Goal: Task Accomplishment & Management: Manage account settings

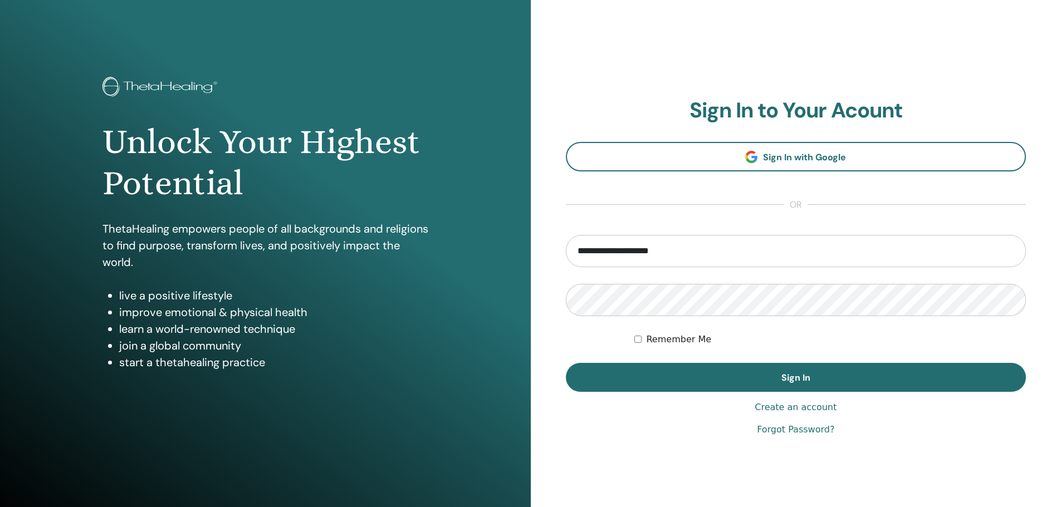
type input "**********"
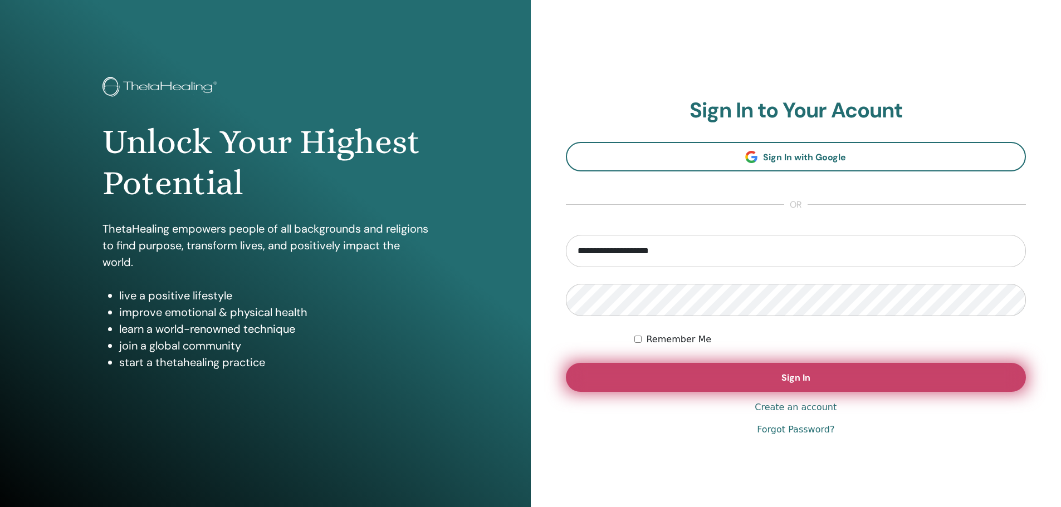
click at [696, 379] on button "Sign In" at bounding box center [796, 377] width 461 height 29
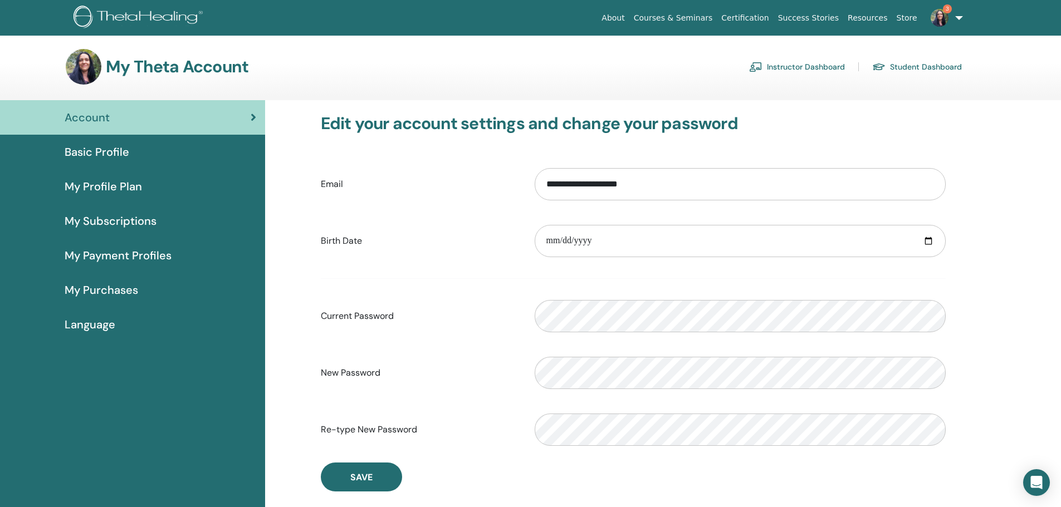
click at [789, 65] on link "Instructor Dashboard" at bounding box center [797, 67] width 96 height 18
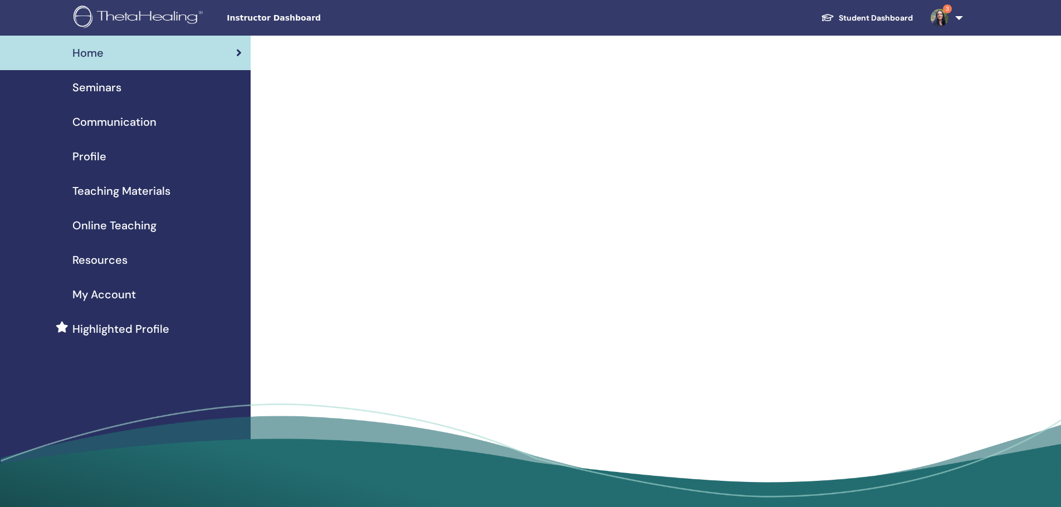
click at [160, 85] on div "Seminars" at bounding box center [125, 87] width 233 height 17
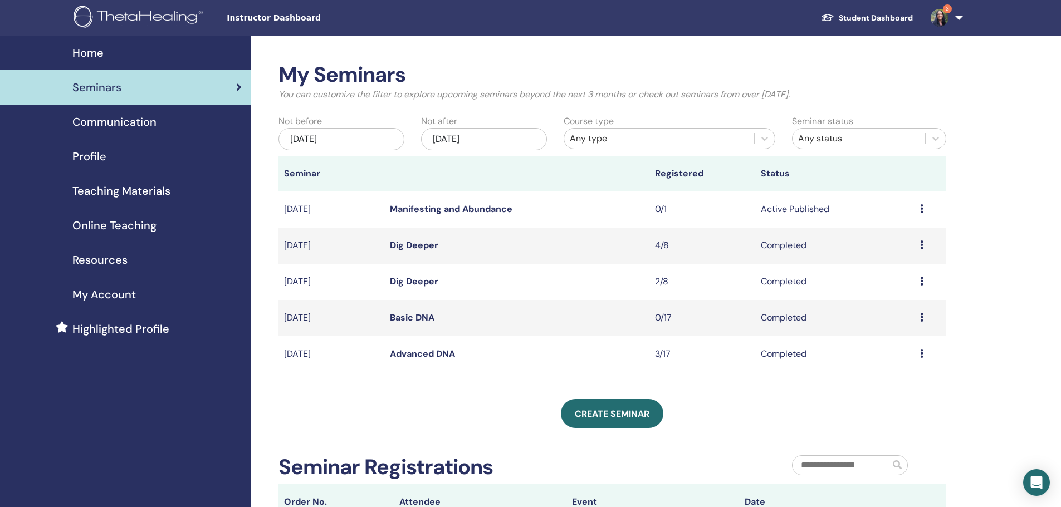
click at [920, 209] on icon at bounding box center [921, 208] width 3 height 9
click at [880, 235] on link "Edit" at bounding box center [876, 235] width 16 height 12
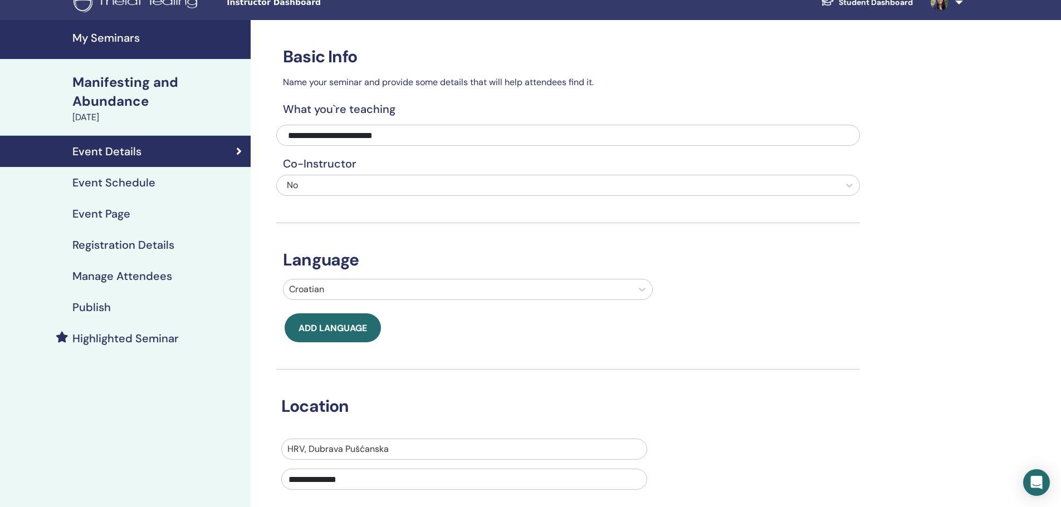
scroll to position [13, 0]
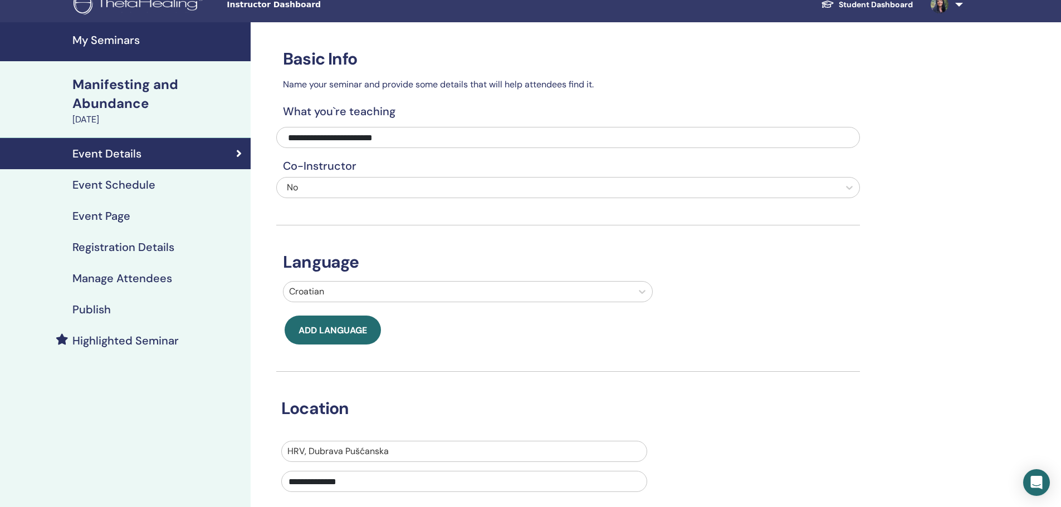
click at [136, 184] on h4 "Event Schedule" at bounding box center [113, 184] width 83 height 13
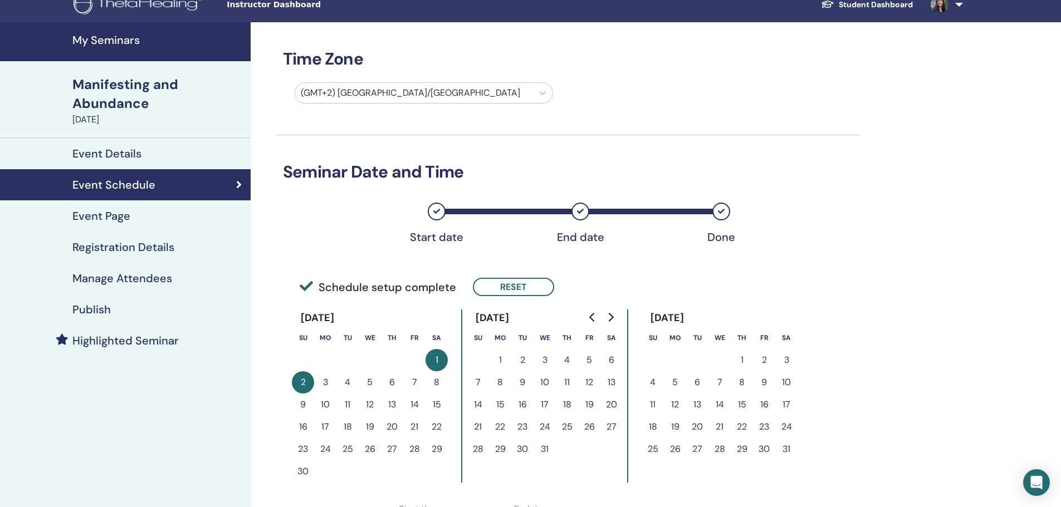
click at [124, 213] on h4 "Event Page" at bounding box center [101, 215] width 58 height 13
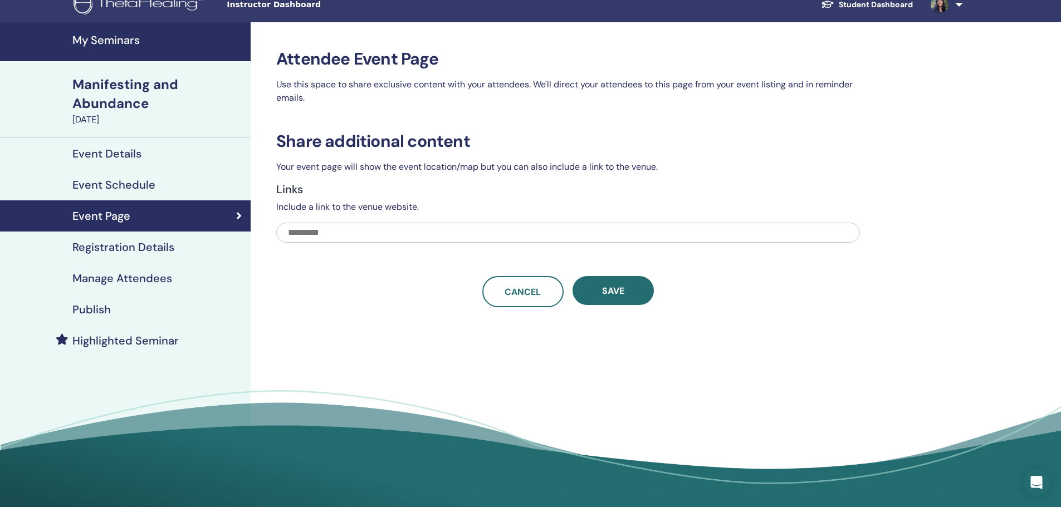
click at [125, 244] on h4 "Registration Details" at bounding box center [123, 247] width 102 height 13
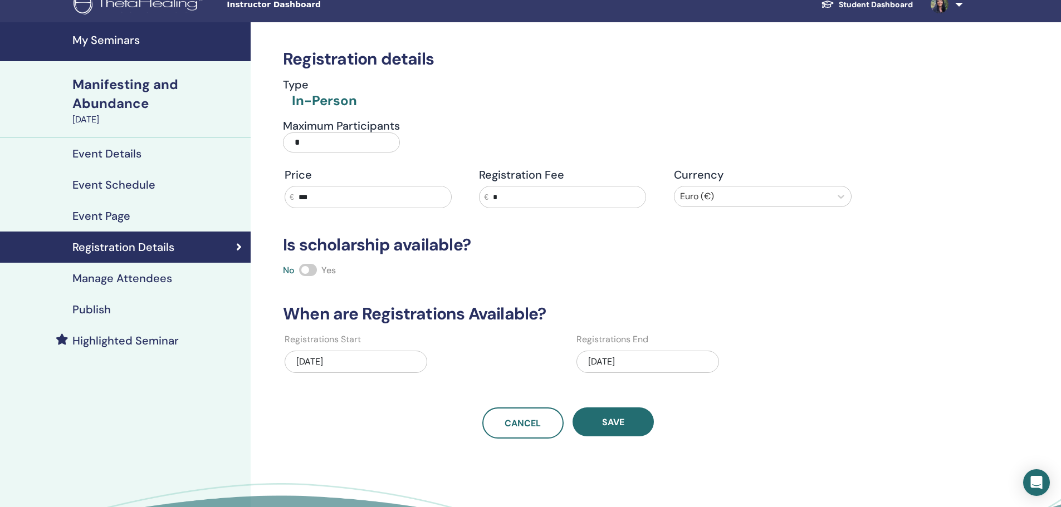
click at [125, 158] on h4 "Event Details" at bounding box center [106, 153] width 69 height 13
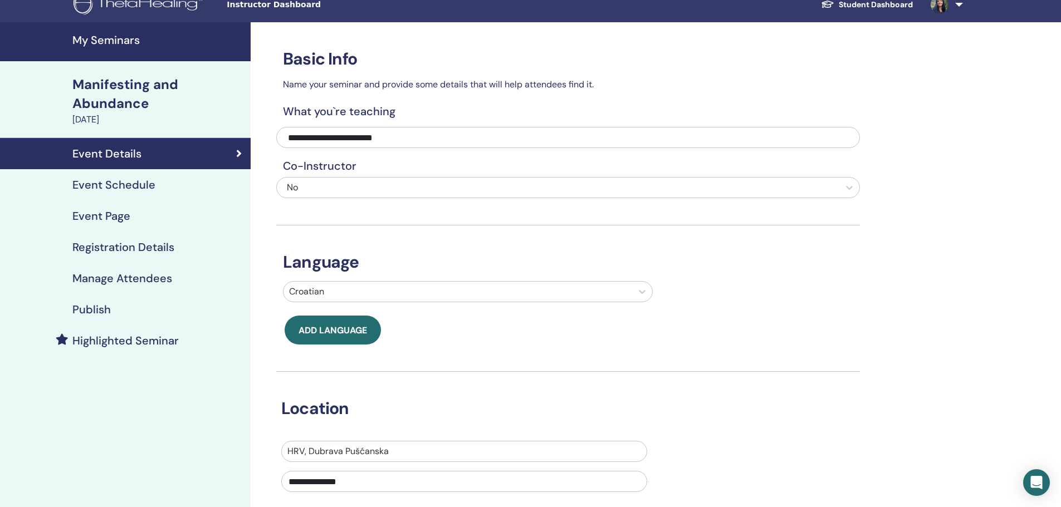
click at [129, 249] on h4 "Registration Details" at bounding box center [123, 247] width 102 height 13
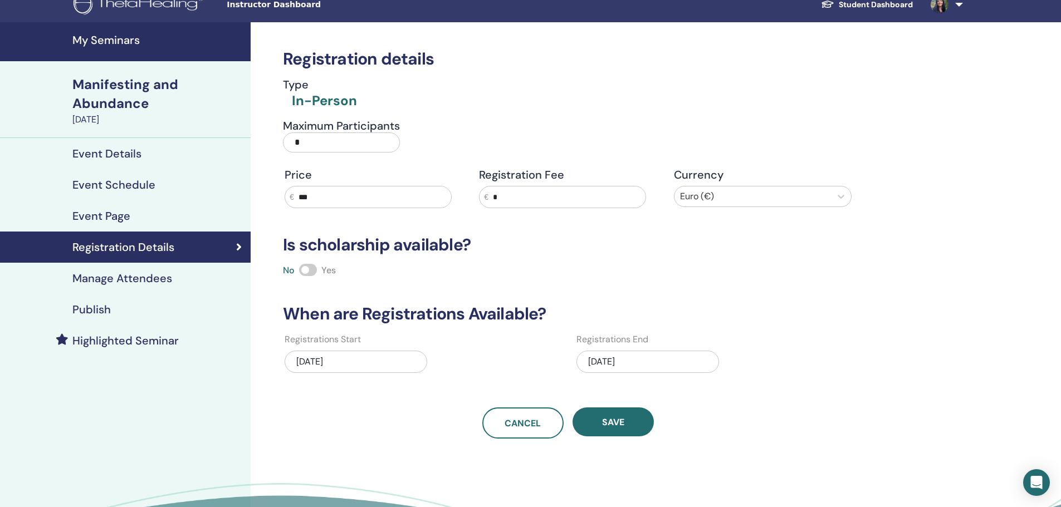
click at [310, 143] on input "*" at bounding box center [341, 143] width 117 height 20
type input "**"
click at [610, 413] on button "Save" at bounding box center [612, 422] width 81 height 29
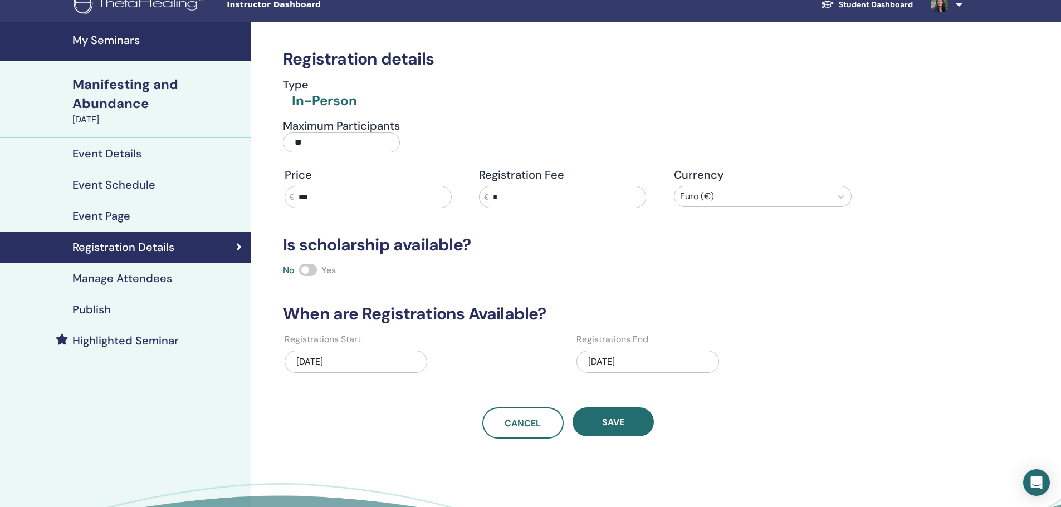
click at [105, 310] on h4 "Publish" at bounding box center [91, 309] width 38 height 13
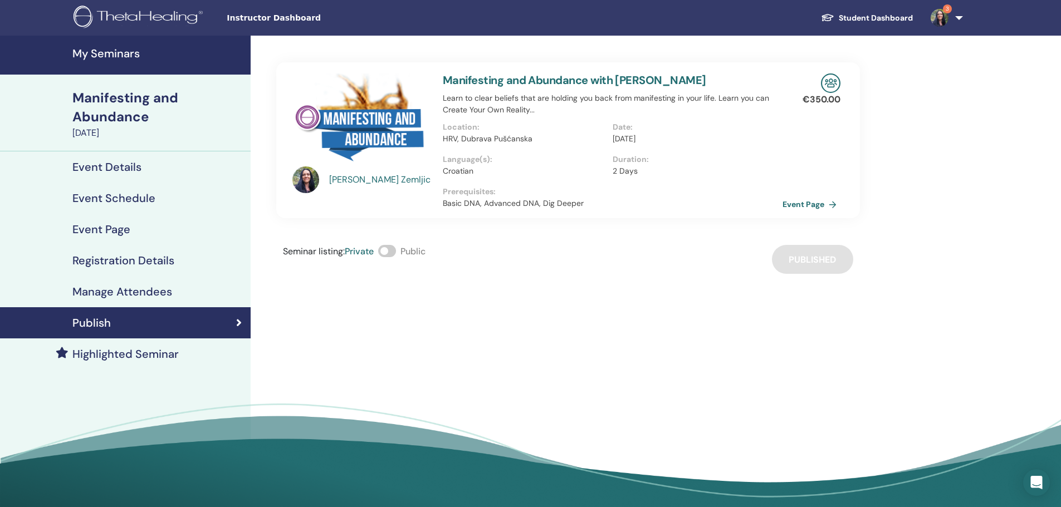
click at [105, 104] on div "Manifesting and Abundance" at bounding box center [158, 108] width 172 height 38
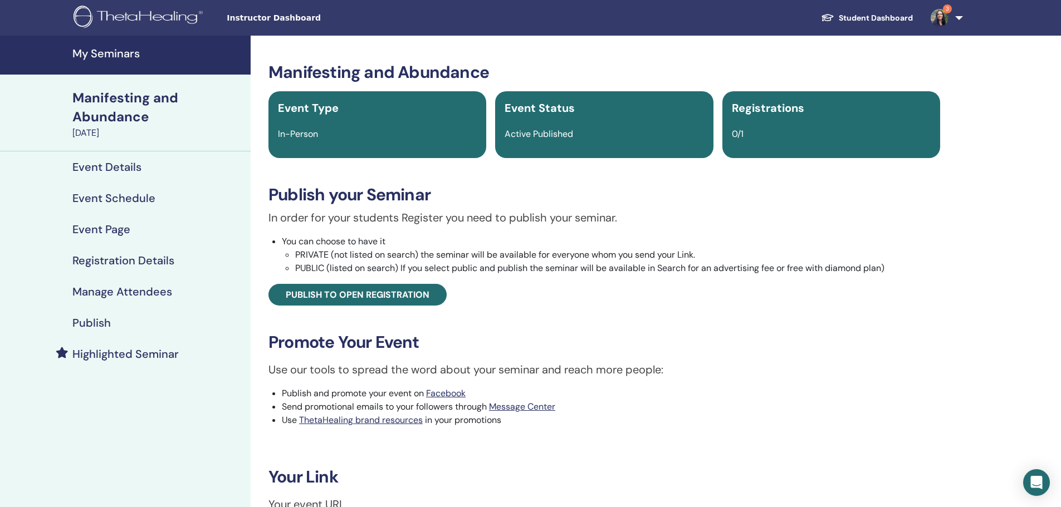
click at [110, 58] on h4 "My Seminars" at bounding box center [158, 53] width 172 height 13
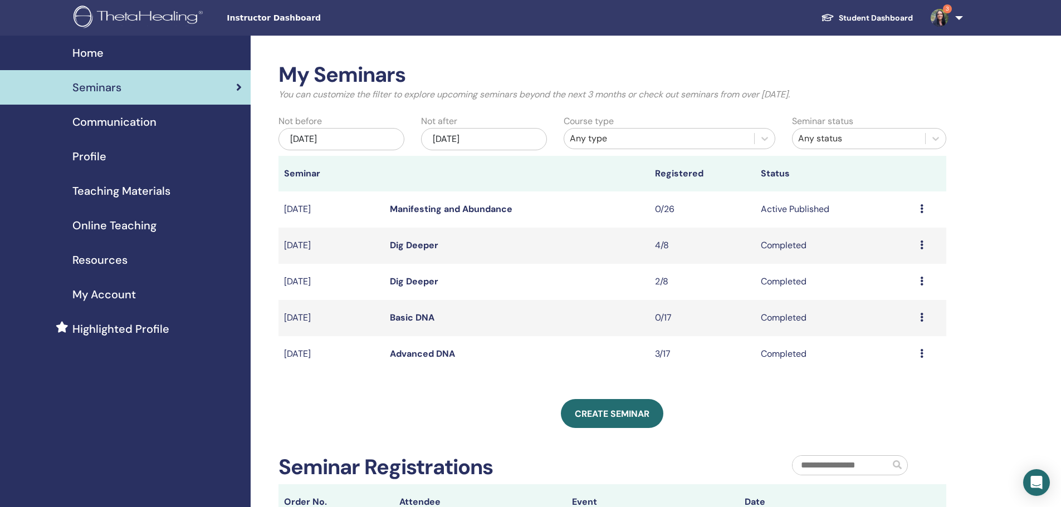
click at [922, 203] on div "Preview Edit Attendees Cancel" at bounding box center [930, 209] width 21 height 13
click at [880, 225] on link "Edit" at bounding box center [878, 229] width 16 height 12
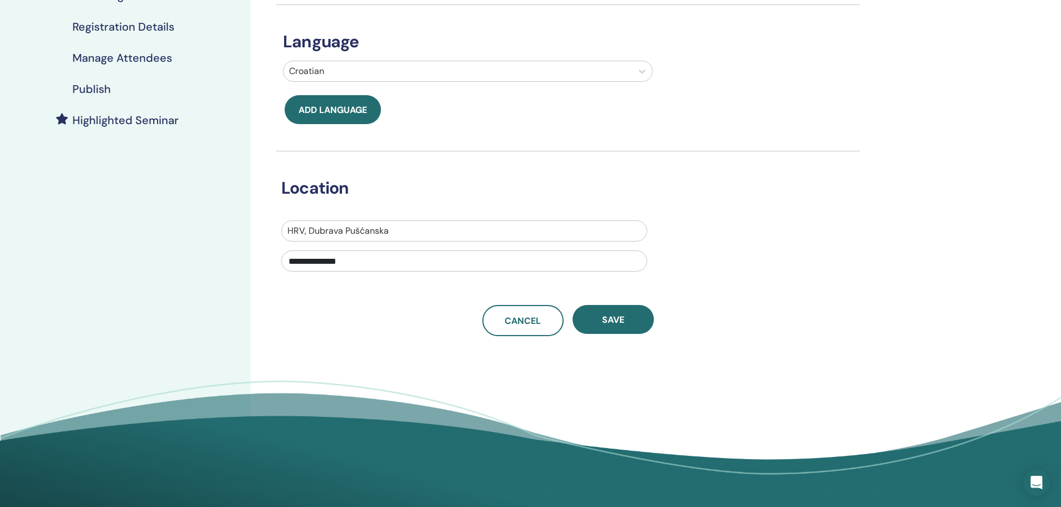
scroll to position [87, 0]
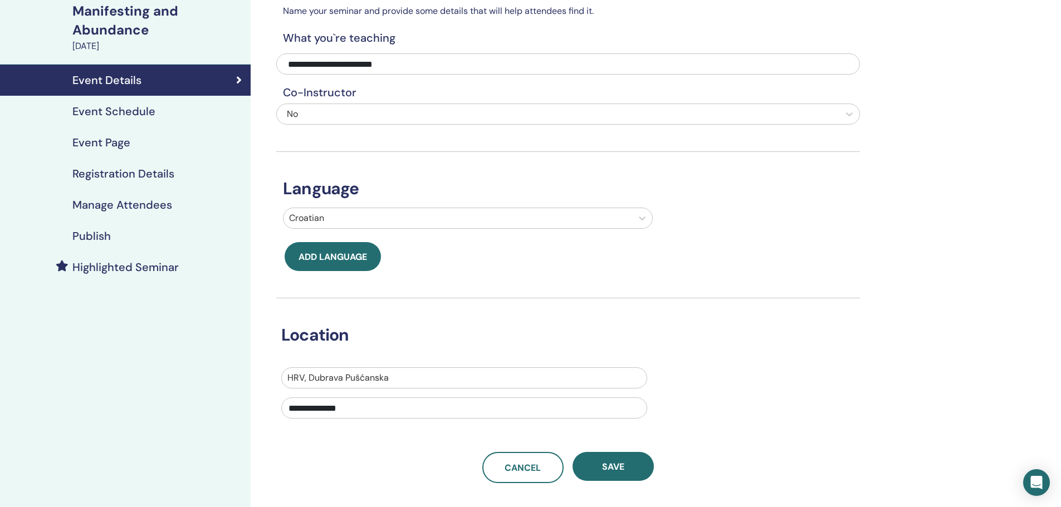
click at [121, 111] on h4 "Event Schedule" at bounding box center [113, 111] width 83 height 13
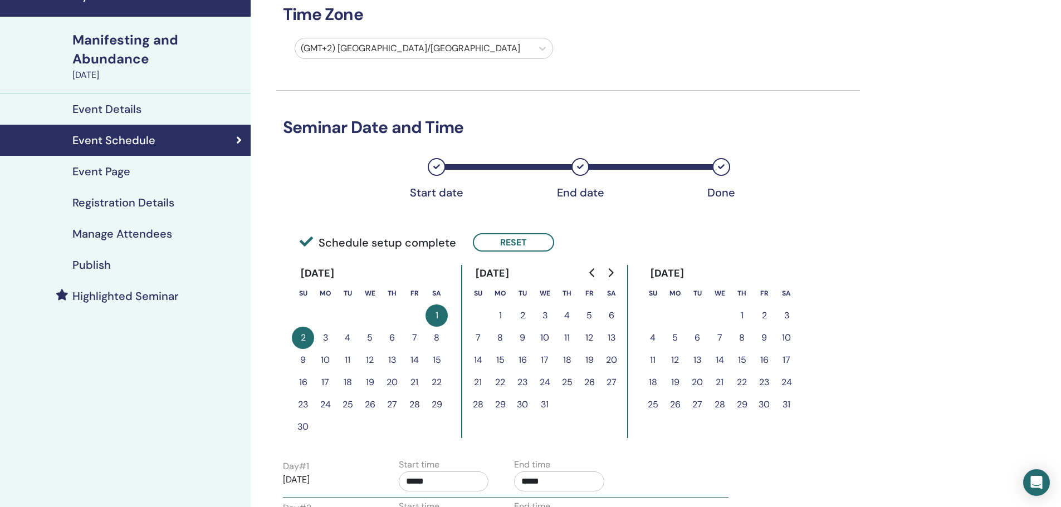
scroll to position [57, 0]
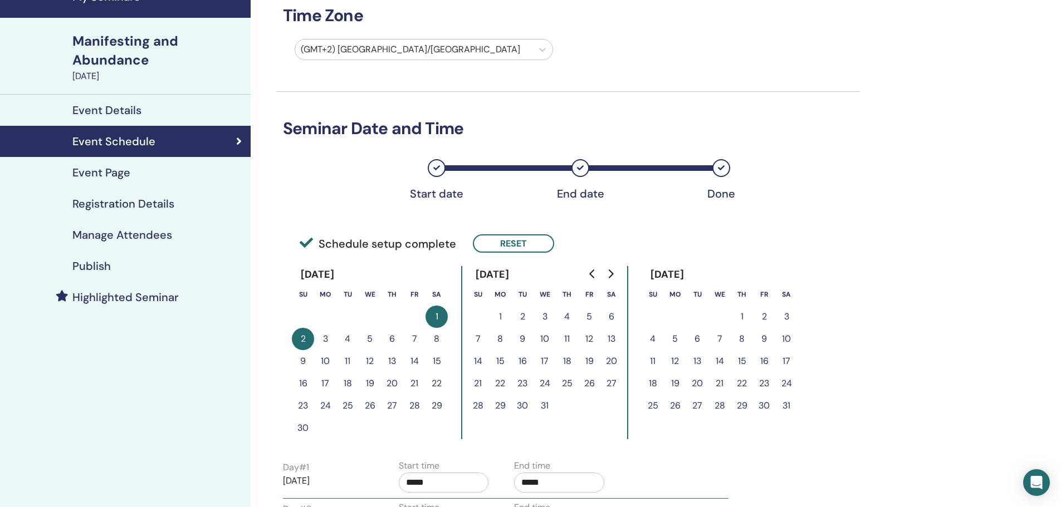
click at [140, 114] on h4 "Event Details" at bounding box center [106, 110] width 69 height 13
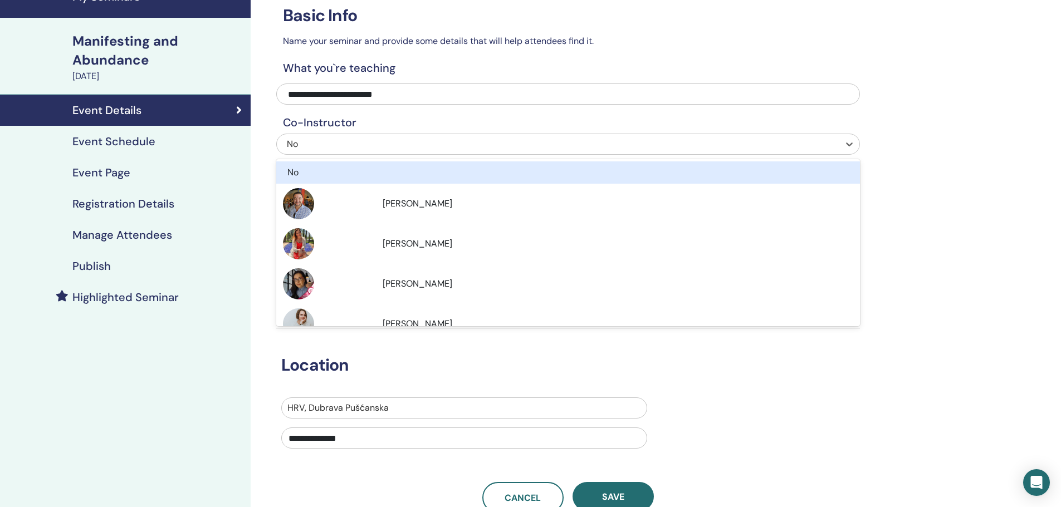
click at [342, 141] on div "No" at bounding box center [514, 144] width 455 height 13
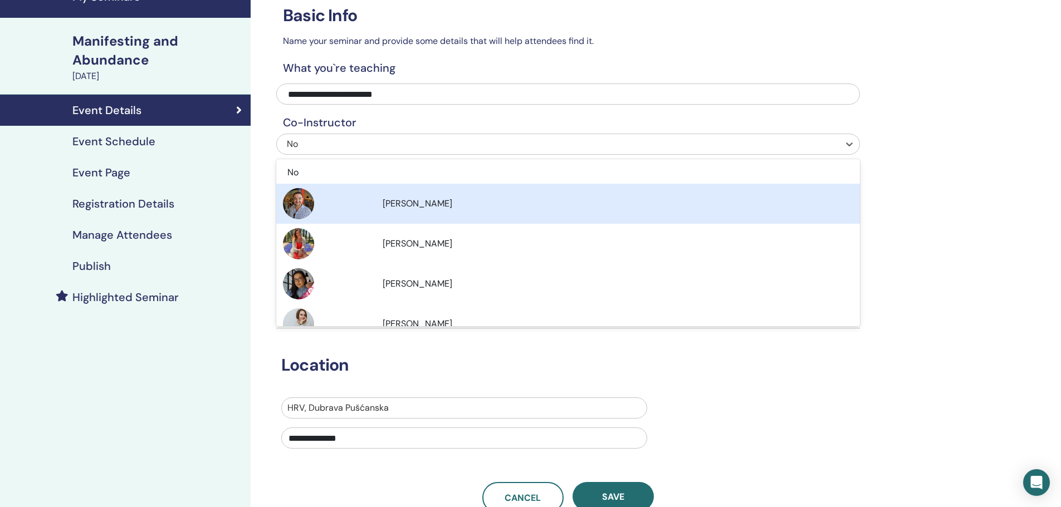
scroll to position [20, 0]
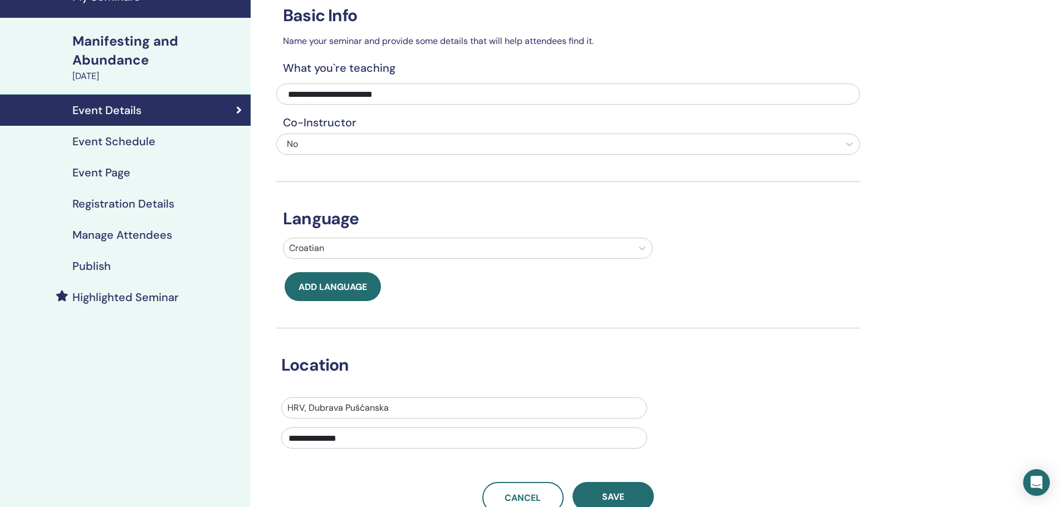
click at [272, 111] on div "**********" at bounding box center [604, 324] width 707 height 691
click at [123, 172] on h4 "Event Page" at bounding box center [101, 172] width 58 height 13
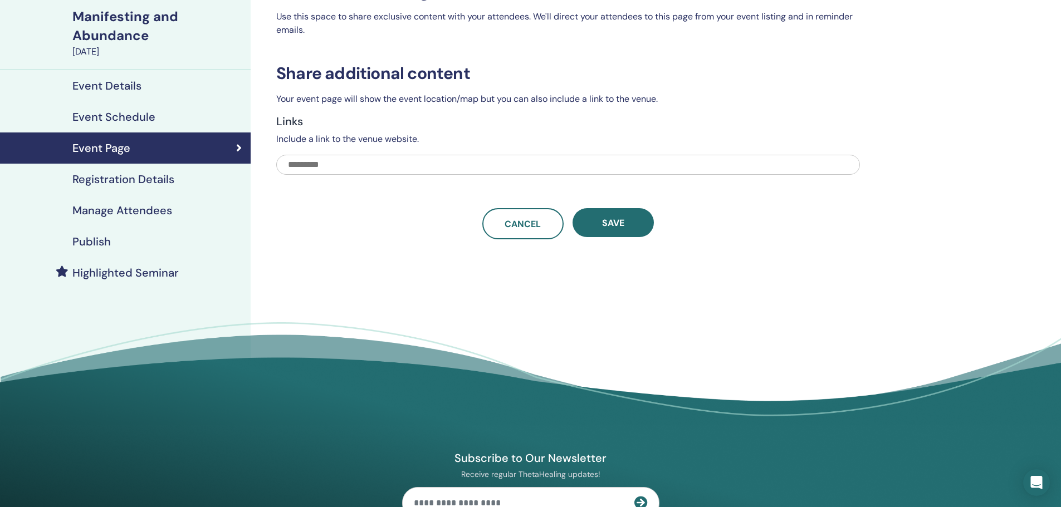
scroll to position [83, 0]
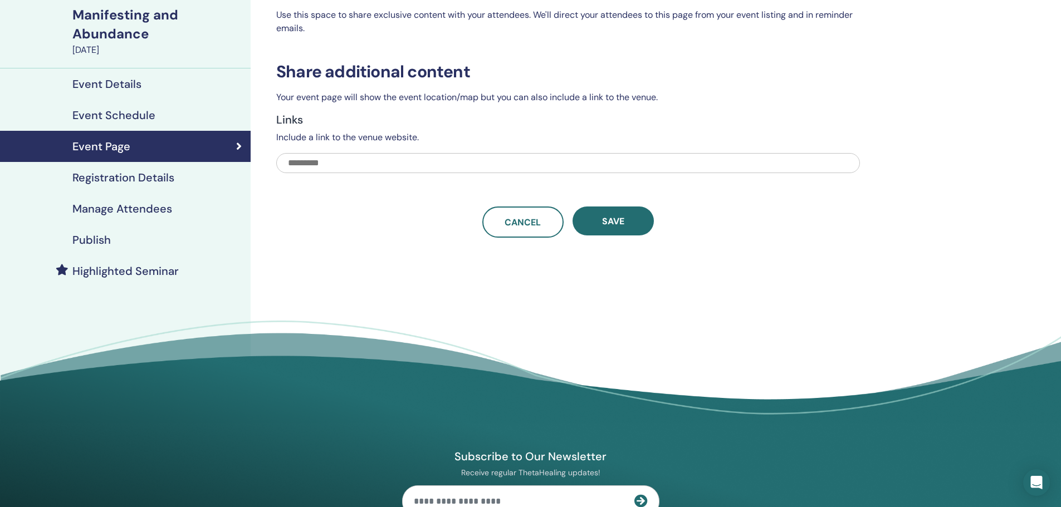
click at [159, 183] on h4 "Registration Details" at bounding box center [123, 177] width 102 height 13
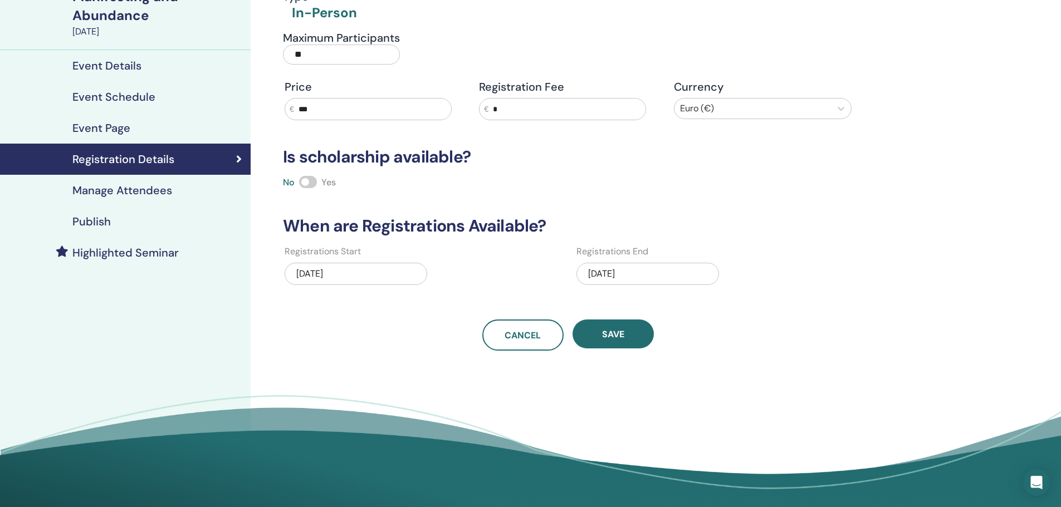
scroll to position [102, 0]
click at [154, 189] on h4 "Manage Attendees" at bounding box center [122, 189] width 100 height 13
